Goal: Navigation & Orientation: Find specific page/section

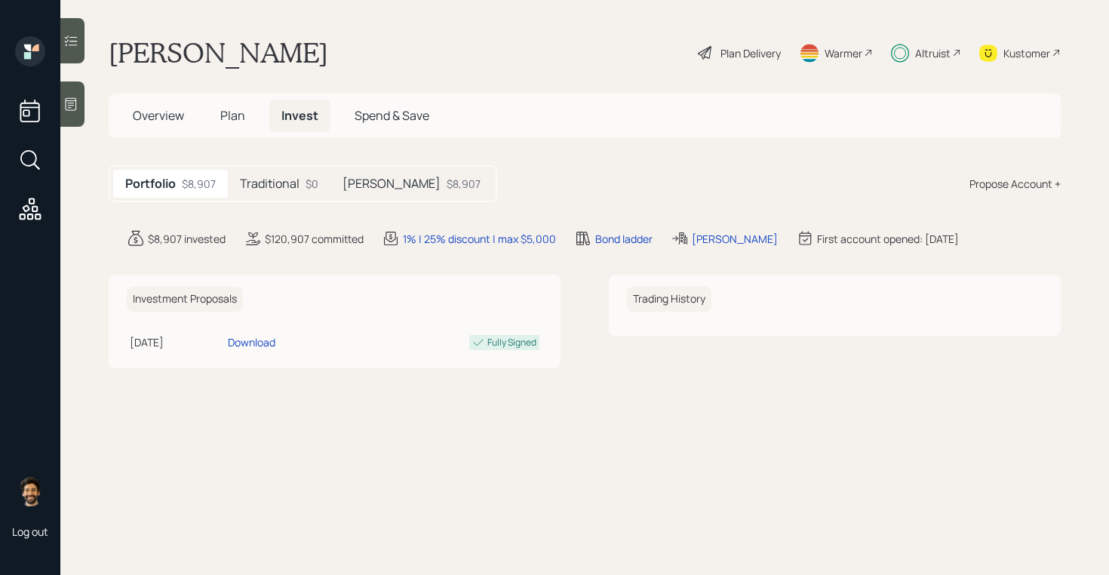
click at [260, 180] on h5 "Traditional" at bounding box center [270, 184] width 60 height 14
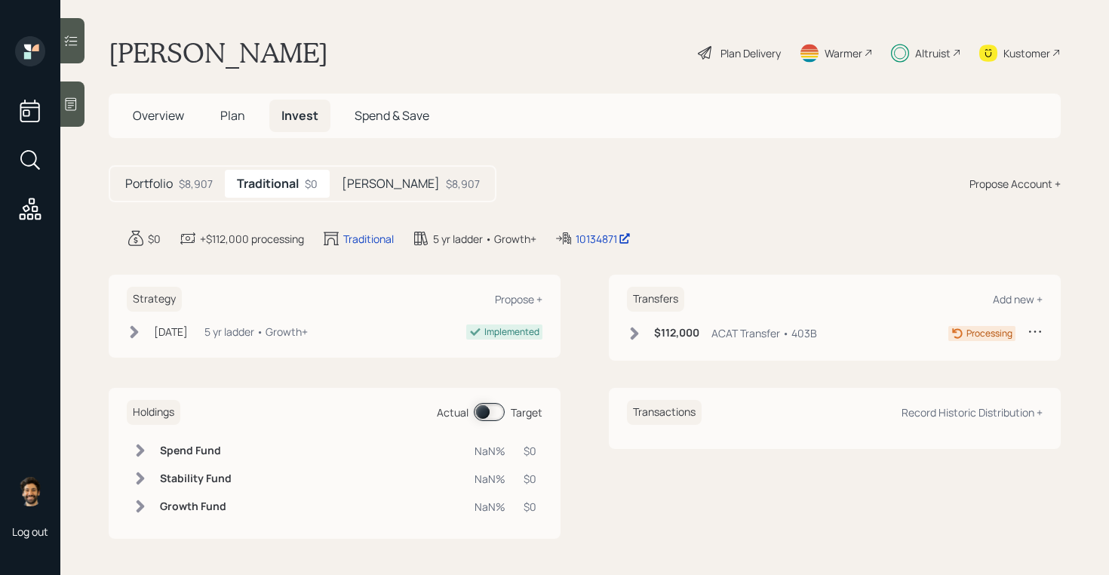
click at [254, 130] on h5 "Plan" at bounding box center [232, 116] width 49 height 32
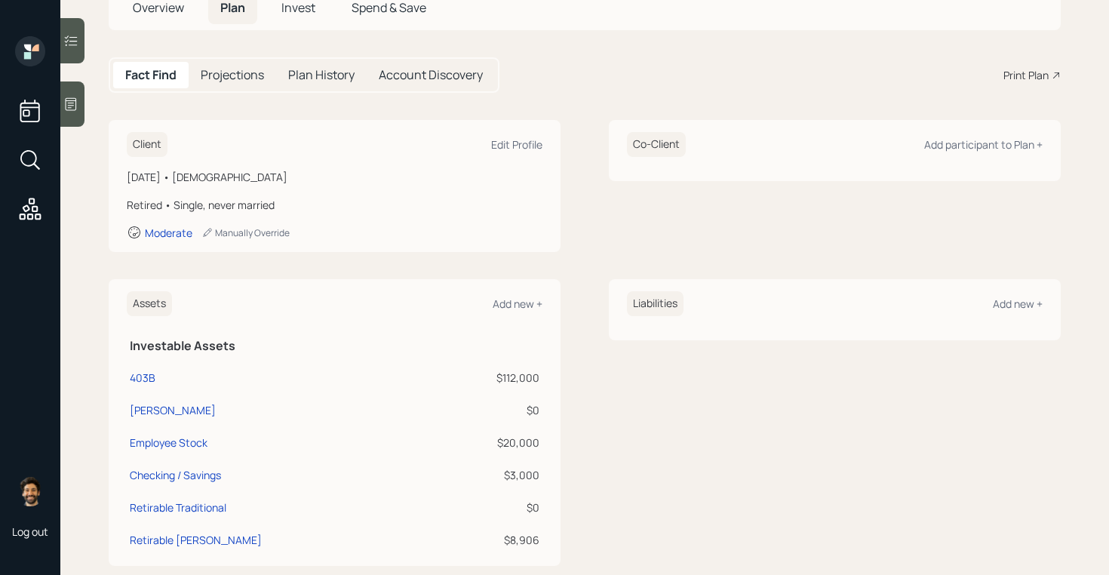
scroll to position [111, 0]
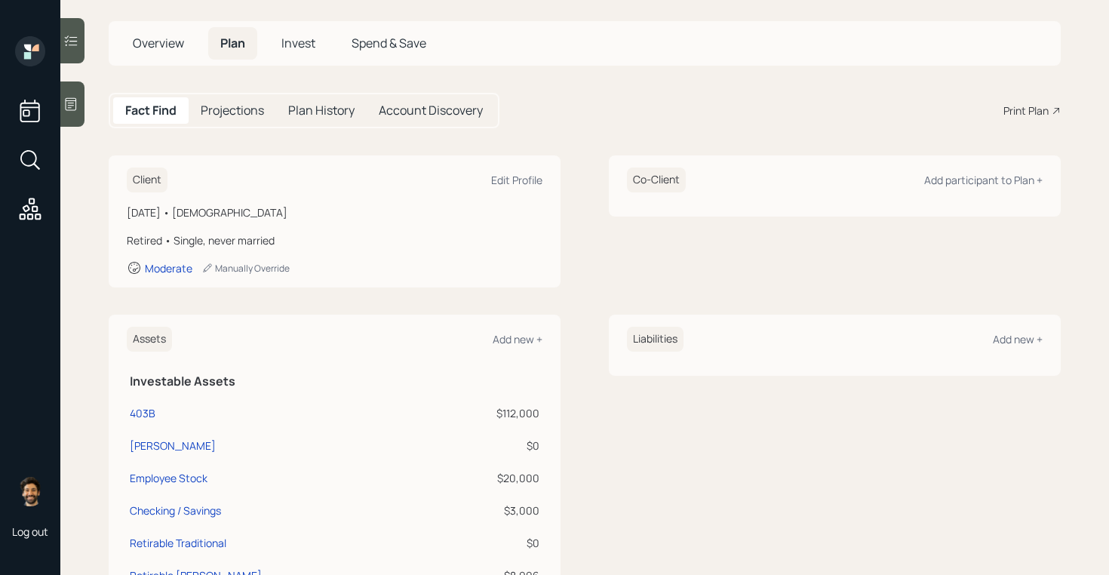
click at [149, 35] on span "Overview" at bounding box center [158, 43] width 51 height 17
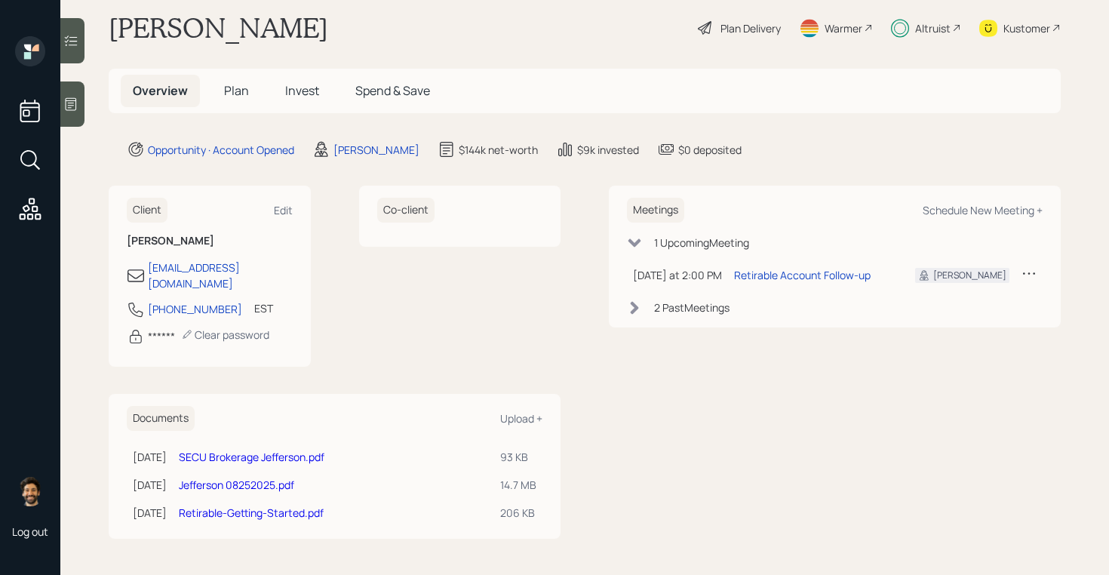
scroll to position [11, 0]
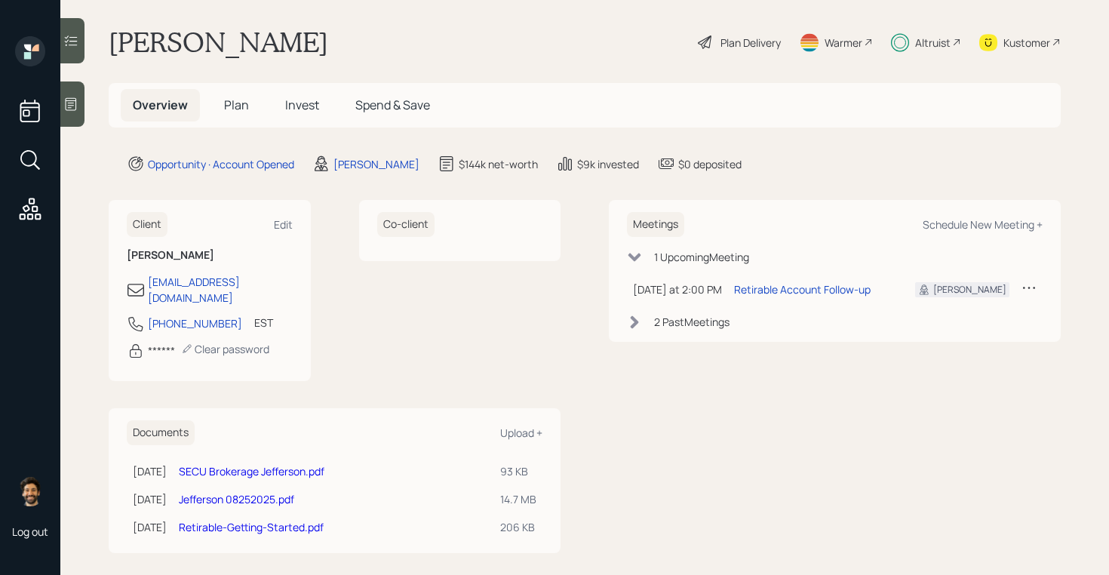
click at [1027, 287] on icon at bounding box center [1029, 287] width 15 height 15
click at [949, 317] on div "Reschedule" at bounding box center [982, 316] width 109 height 14
click at [1028, 287] on icon at bounding box center [1029, 287] width 15 height 15
click at [950, 312] on div "Reschedule" at bounding box center [982, 316] width 109 height 14
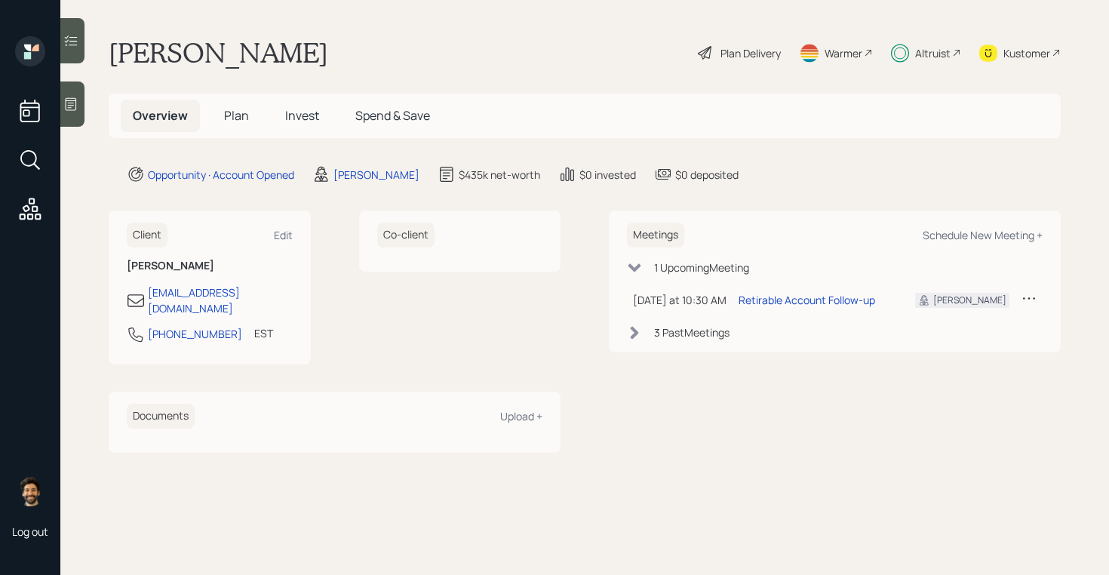
click at [238, 115] on span "Plan" at bounding box center [236, 115] width 25 height 17
